Goal: Task Accomplishment & Management: Manage account settings

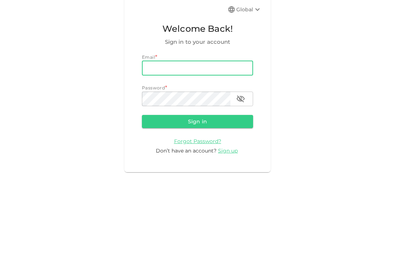
scroll to position [65, 0]
type input "[EMAIL_ADDRESS][DOMAIN_NAME]"
click at [197, 180] on button "Sign in" at bounding box center [197, 186] width 111 height 13
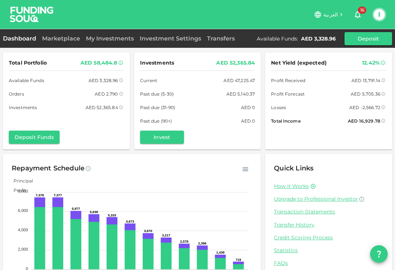
click at [57, 37] on link "Marketplace" at bounding box center [61, 38] width 44 height 7
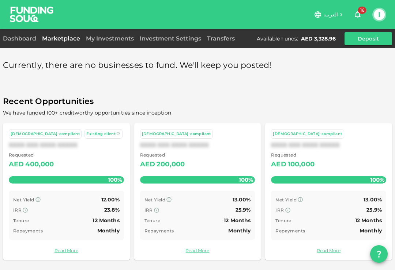
click at [377, 14] on button "I" at bounding box center [378, 14] width 11 height 11
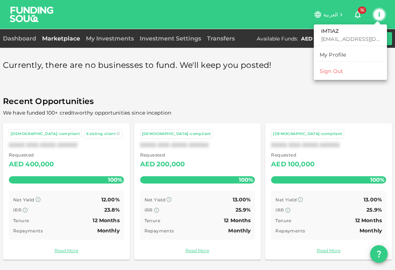
click at [352, 70] on li "Sign Out" at bounding box center [349, 71] width 67 height 12
